Goal: Transaction & Acquisition: Subscribe to service/newsletter

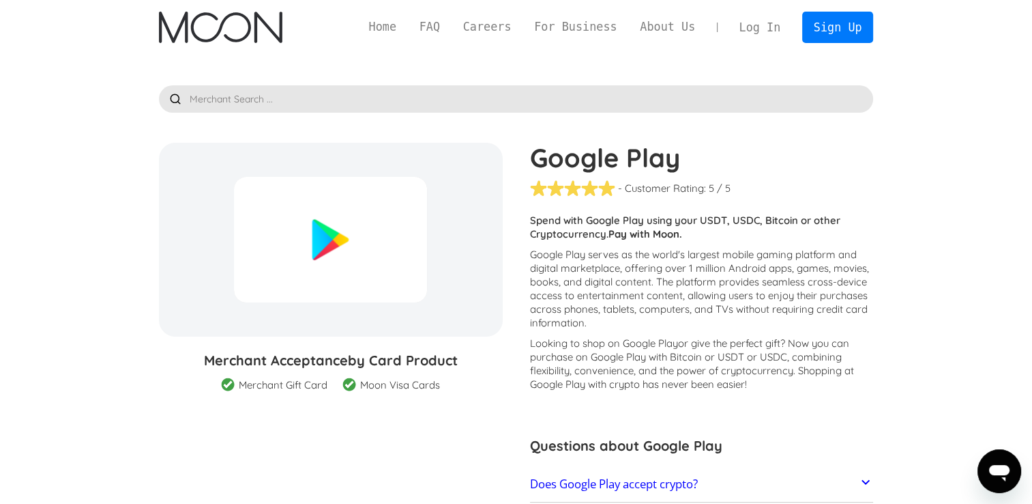
click at [587, 237] on p "Spend with Google Play using your USDT, USDC, Bitcoin or other Cryptocurrency. …" at bounding box center [702, 227] width 344 height 27
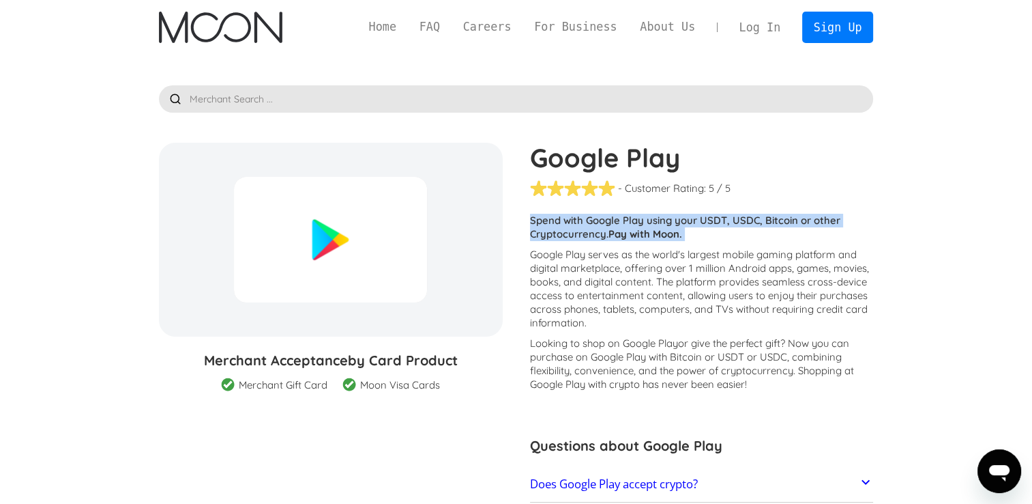
drag, startPoint x: 587, startPoint y: 237, endPoint x: 542, endPoint y: 235, distance: 45.1
click at [542, 235] on p "Spend with Google Play using your USDT, USDC, Bitcoin or other Cryptocurrency. …" at bounding box center [702, 227] width 344 height 27
click at [535, 232] on p "Spend with Google Play using your USDT, USDC, Bitcoin or other Cryptocurrency. …" at bounding box center [702, 227] width 344 height 27
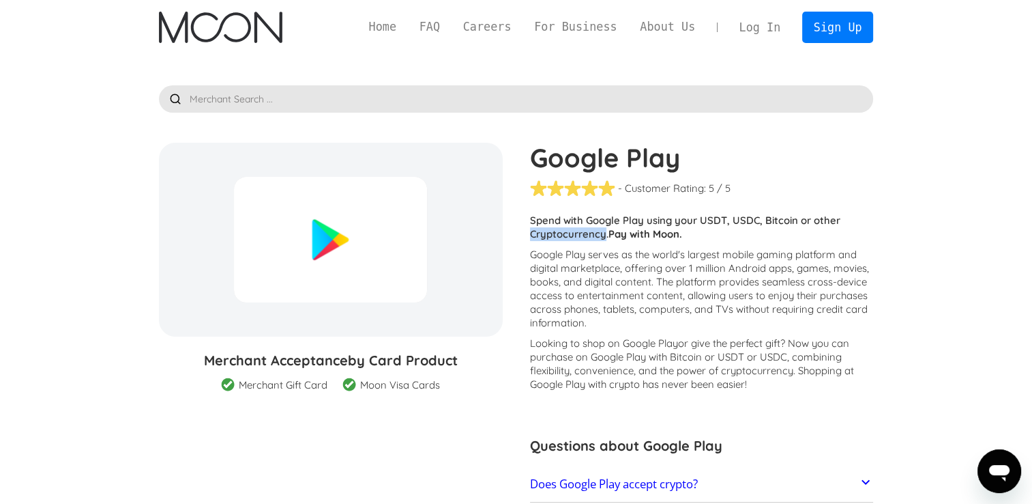
click at [535, 232] on p "Spend with Google Play using your USDT, USDC, Bitcoin or other Cryptocurrency. …" at bounding box center [702, 227] width 344 height 27
drag, startPoint x: 535, startPoint y: 232, endPoint x: 494, endPoint y: 236, distance: 41.1
click at [494, 236] on div "Google Play % GIFT CARD DISCOUNT" at bounding box center [331, 240] width 344 height 194
click at [420, 263] on div at bounding box center [330, 240] width 193 height 126
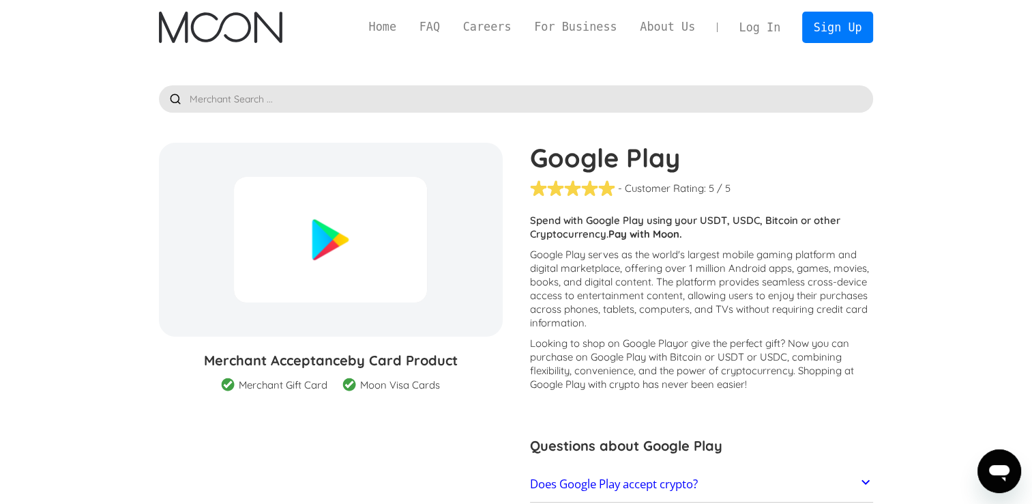
drag, startPoint x: 348, startPoint y: 267, endPoint x: 485, endPoint y: 226, distance: 143.3
click at [485, 226] on div "Google Play % GIFT CARD DISCOUNT" at bounding box center [331, 240] width 344 height 194
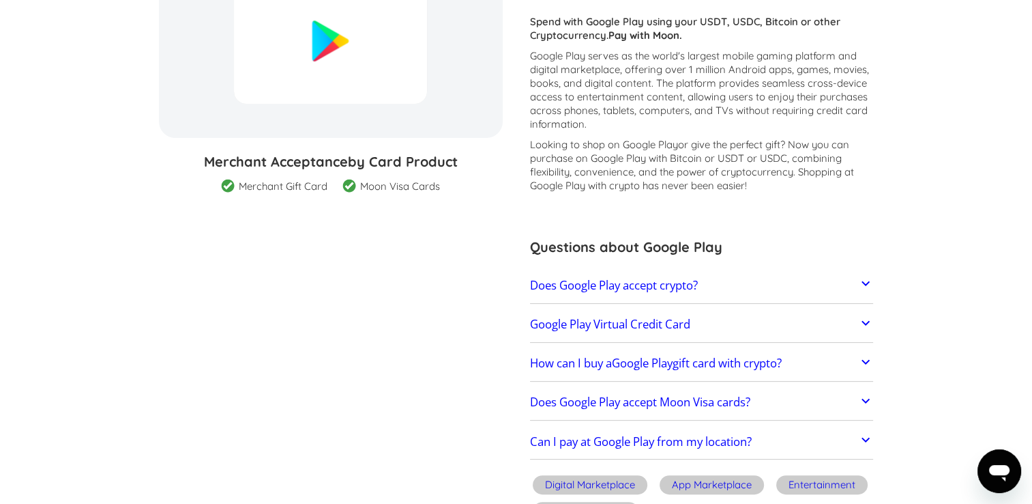
scroll to position [199, 0]
click at [770, 286] on link "Does Google Play accept crypto?" at bounding box center [702, 284] width 344 height 29
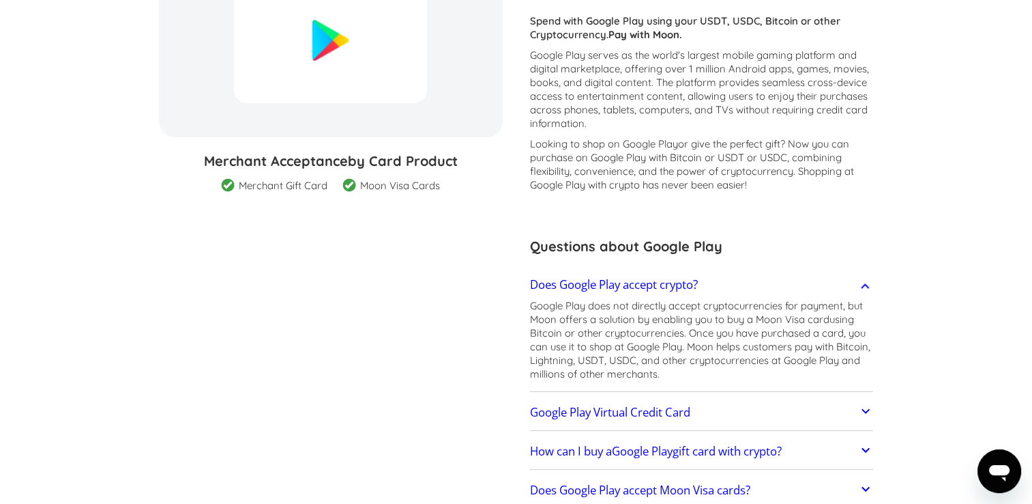
click at [766, 287] on link "Does Google Play accept crypto?" at bounding box center [702, 284] width 344 height 29
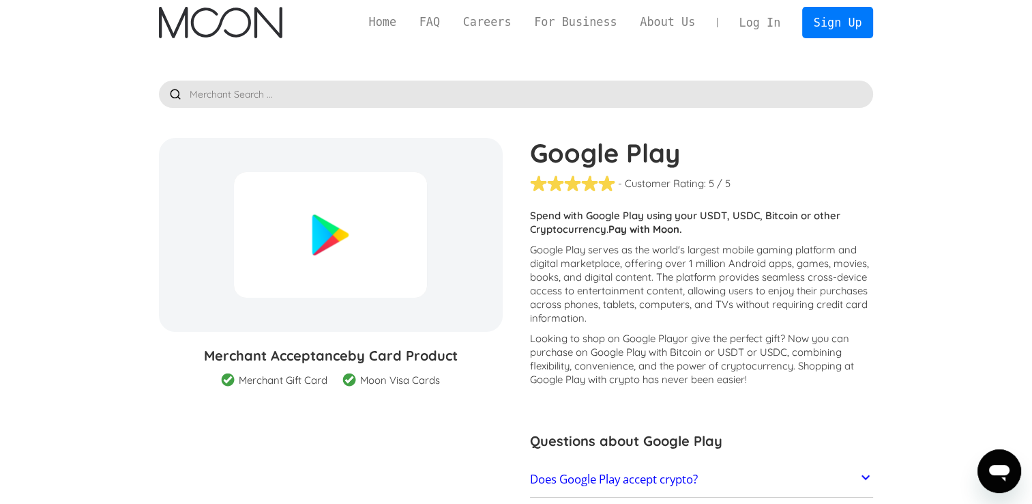
scroll to position [0, 0]
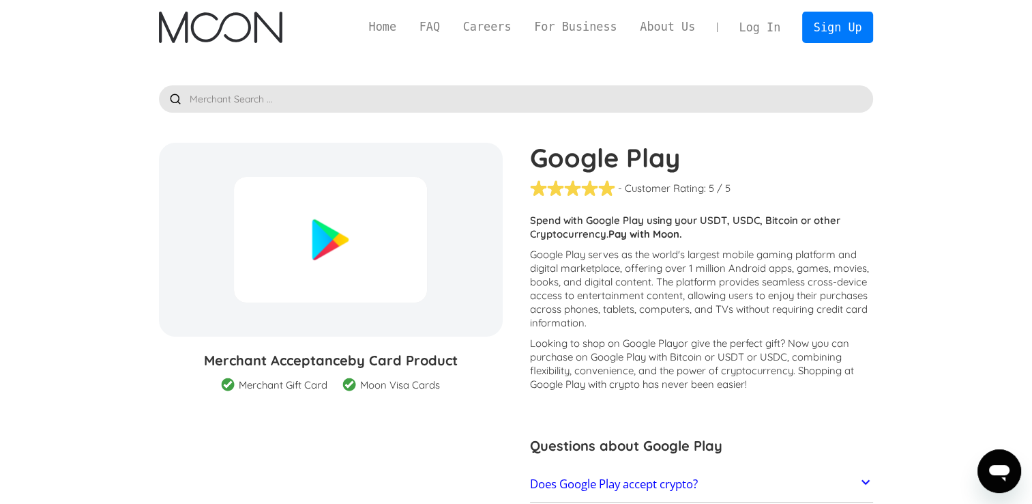
click at [216, 21] on img "home" at bounding box center [220, 27] width 123 height 31
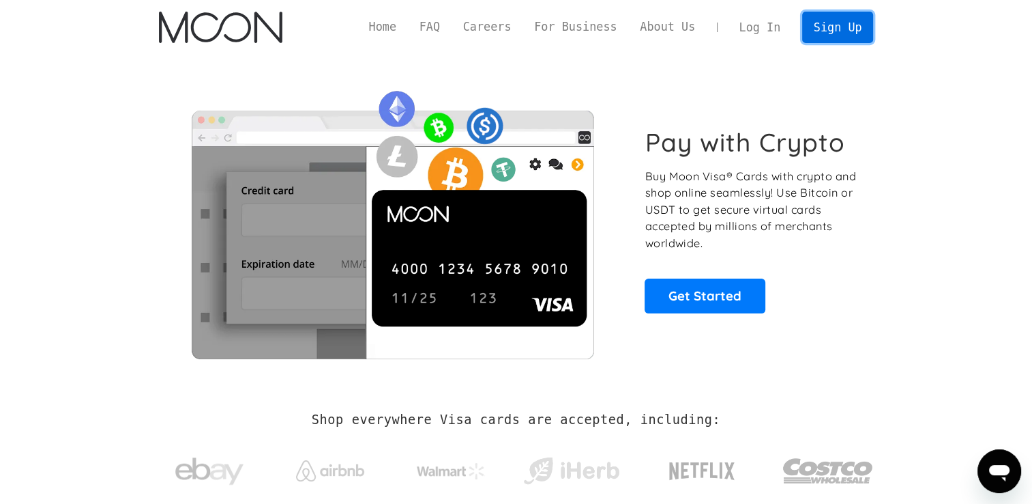
click at [829, 31] on link "Sign Up" at bounding box center [837, 27] width 71 height 31
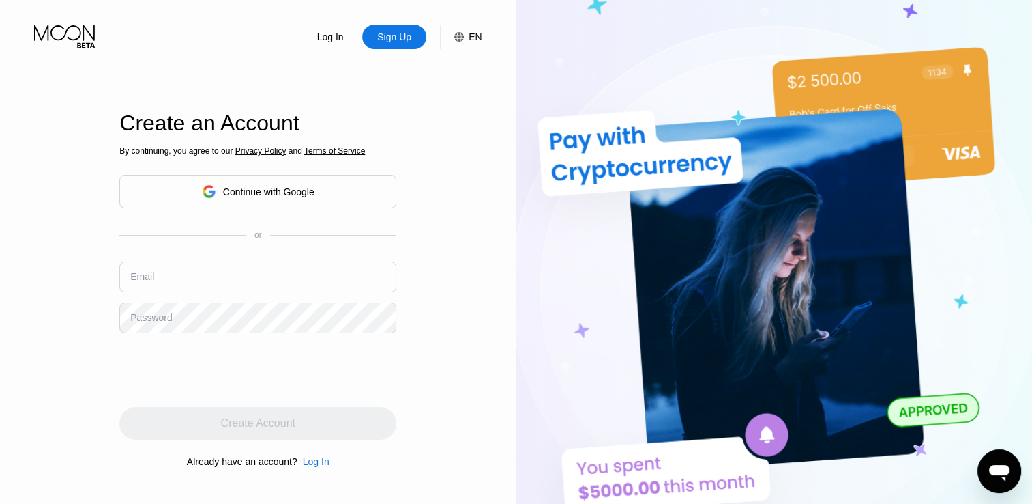
click at [339, 214] on div "By continuing, you agree to our Privacy Policy and Terms of Service Continue wi…" at bounding box center [257, 307] width 277 height 328
click at [282, 182] on div "Continue with Google" at bounding box center [258, 191] width 113 height 21
